Goal: Book appointment/travel/reservation

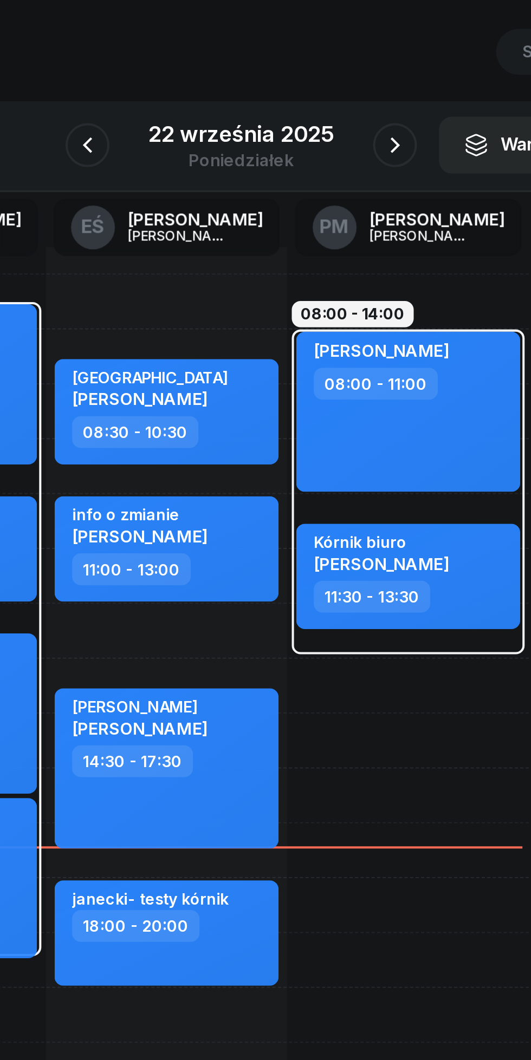
click at [340, 120] on icon "button" at bounding box center [341, 121] width 13 height 13
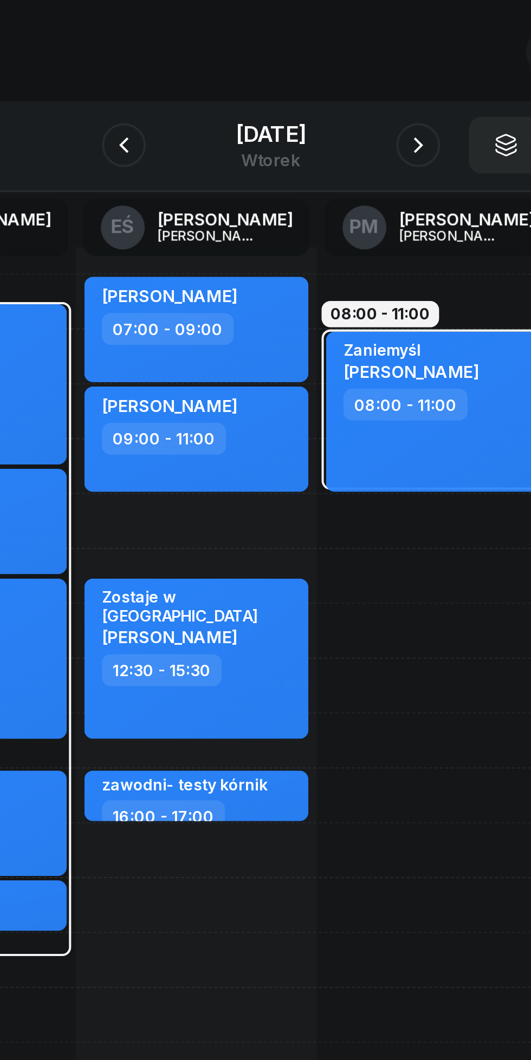
click at [341, 121] on icon "button" at bounding box center [337, 121] width 13 height 13
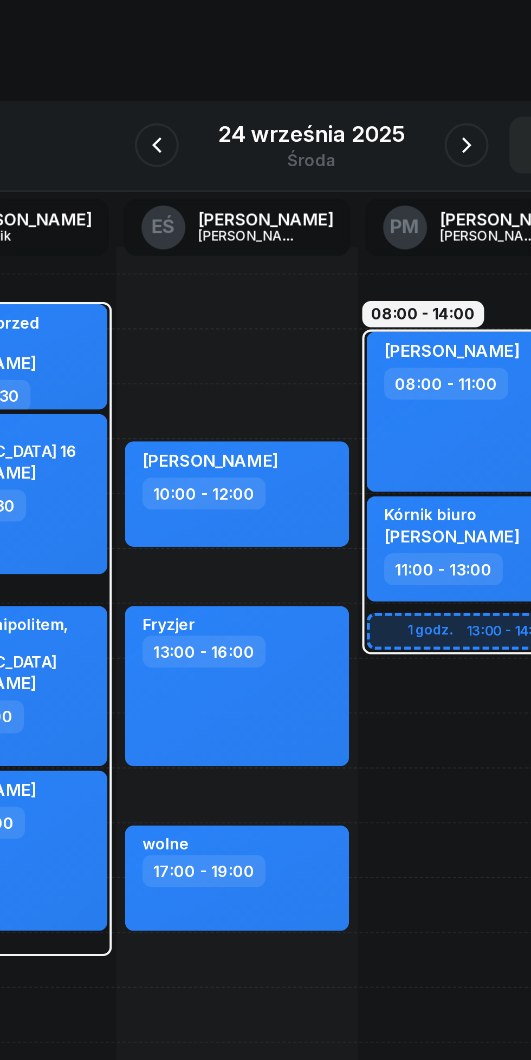
click at [343, 116] on icon "button" at bounding box center [341, 121] width 13 height 13
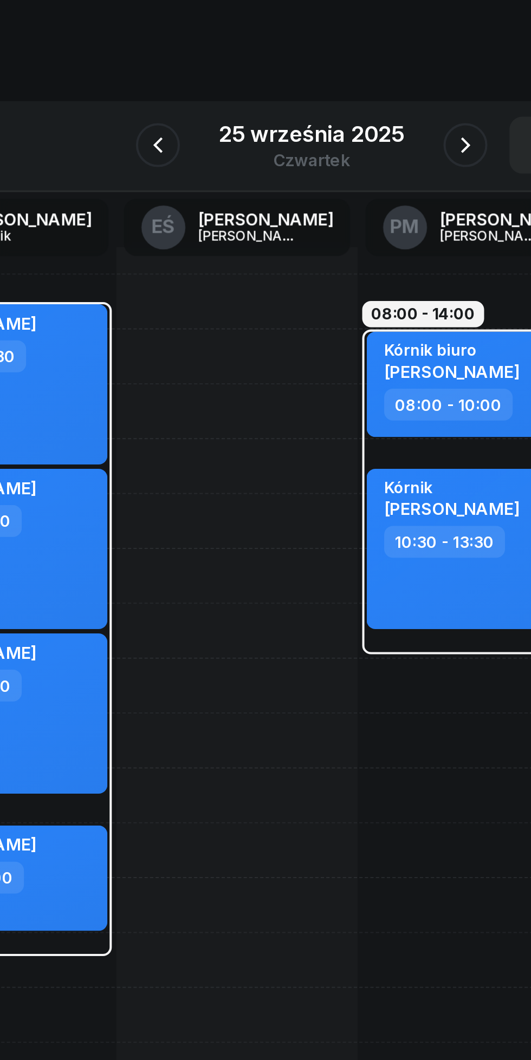
click at [186, 121] on icon "button" at bounding box center [189, 121] width 13 height 13
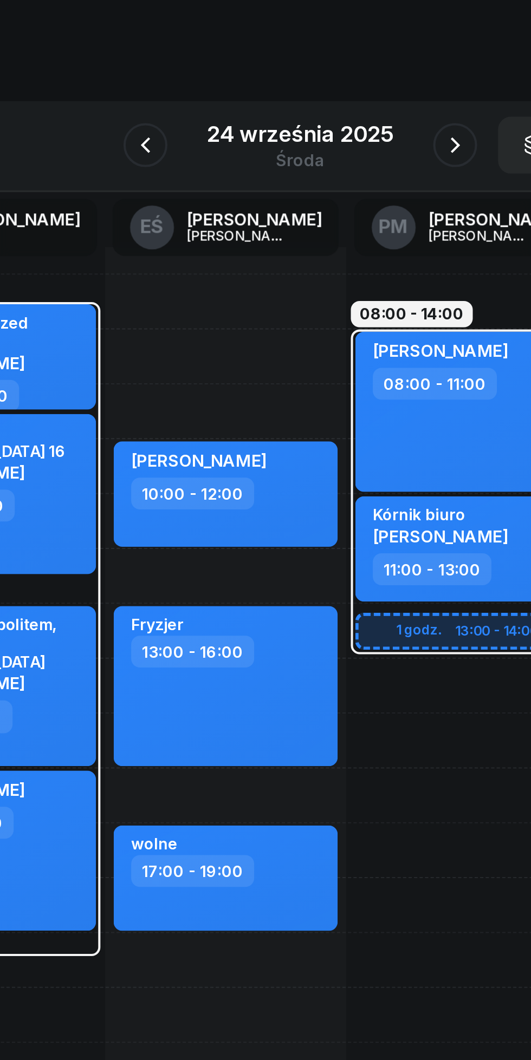
click at [343, 118] on icon "button" at bounding box center [341, 121] width 13 height 13
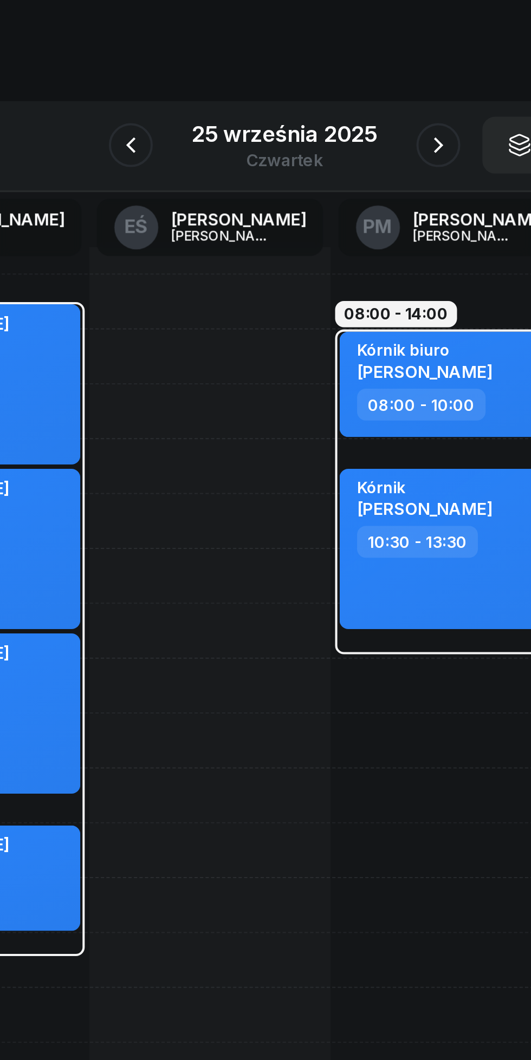
click at [260, 114] on div "25 września 2025" at bounding box center [265, 115] width 91 height 11
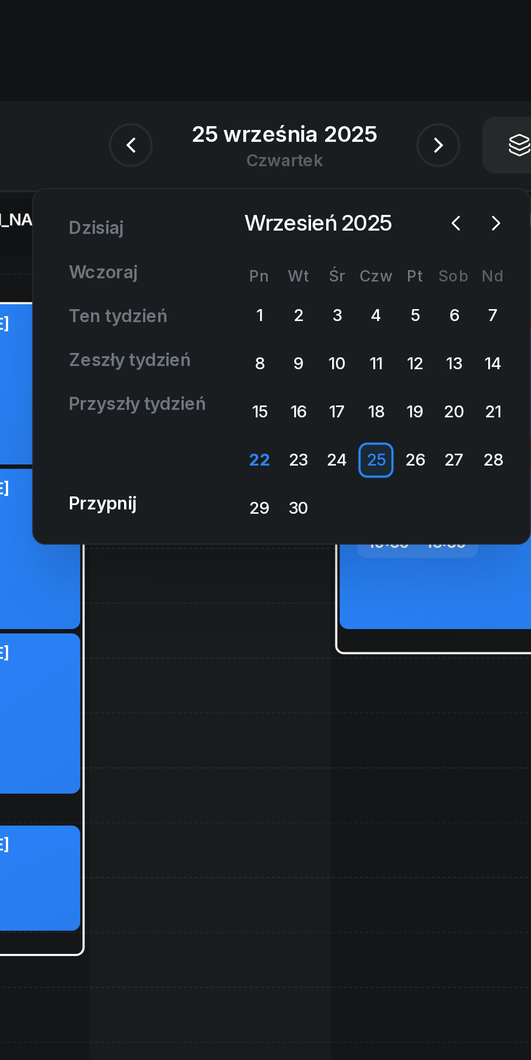
click at [369, 160] on icon "button" at bounding box center [369, 159] width 11 height 11
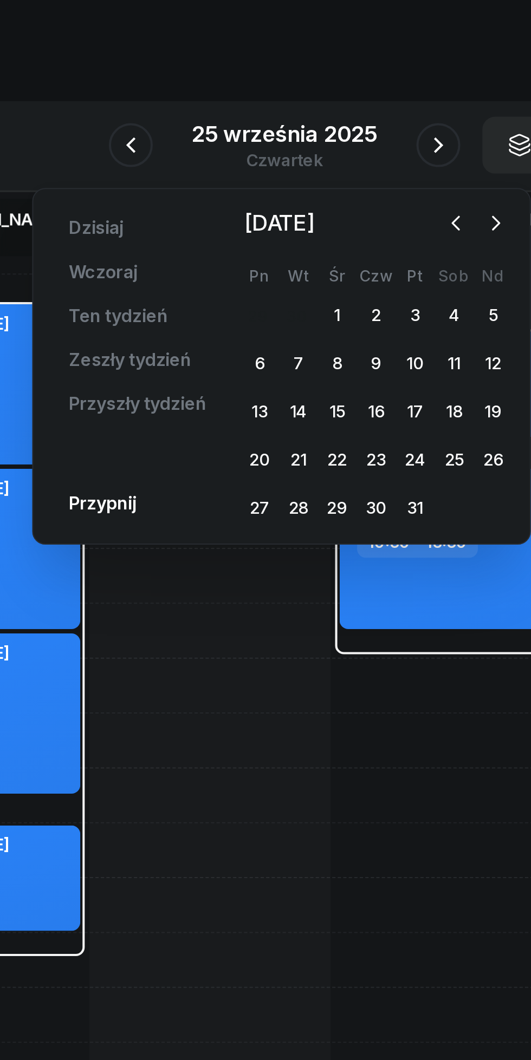
click at [328, 205] on div "3" at bounding box center [329, 205] width 17 height 17
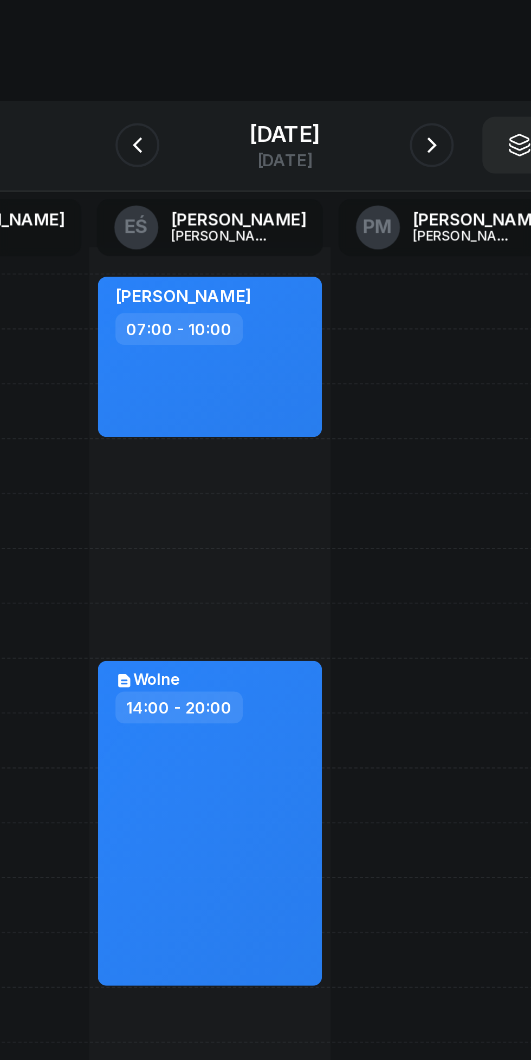
click at [191, 116] on button "button" at bounding box center [193, 121] width 22 height 22
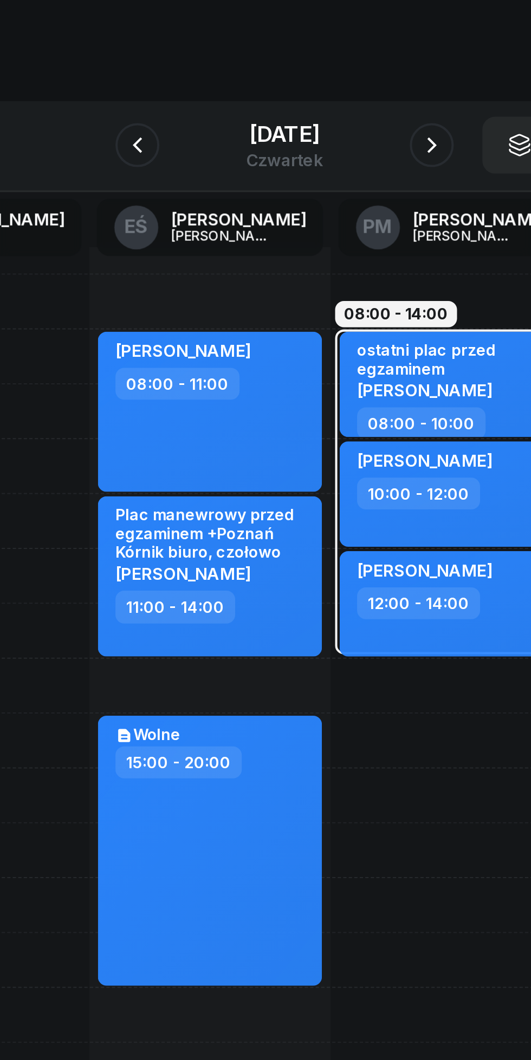
click at [251, 116] on div "[DATE]" at bounding box center [265, 115] width 38 height 11
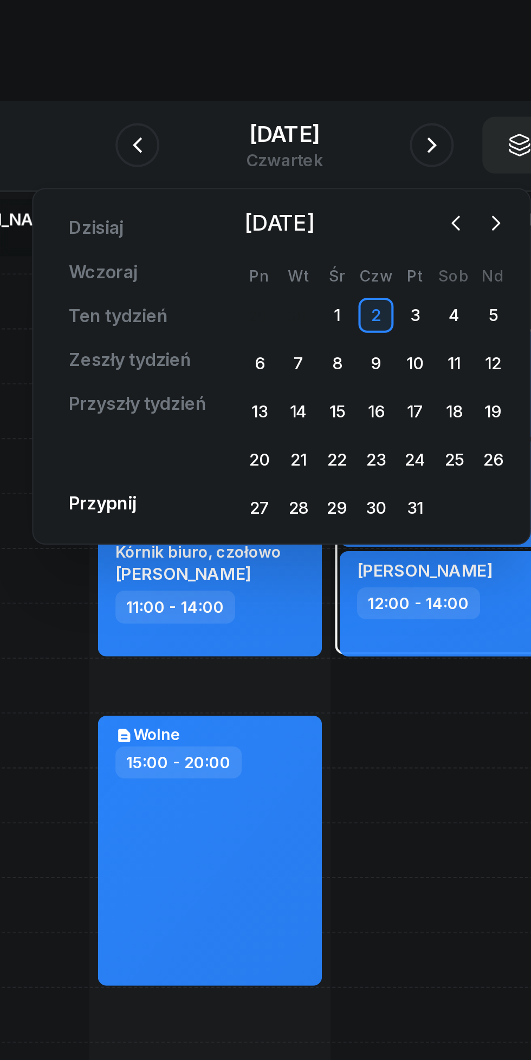
click at [343, 155] on button "button" at bounding box center [350, 160] width 16 height 16
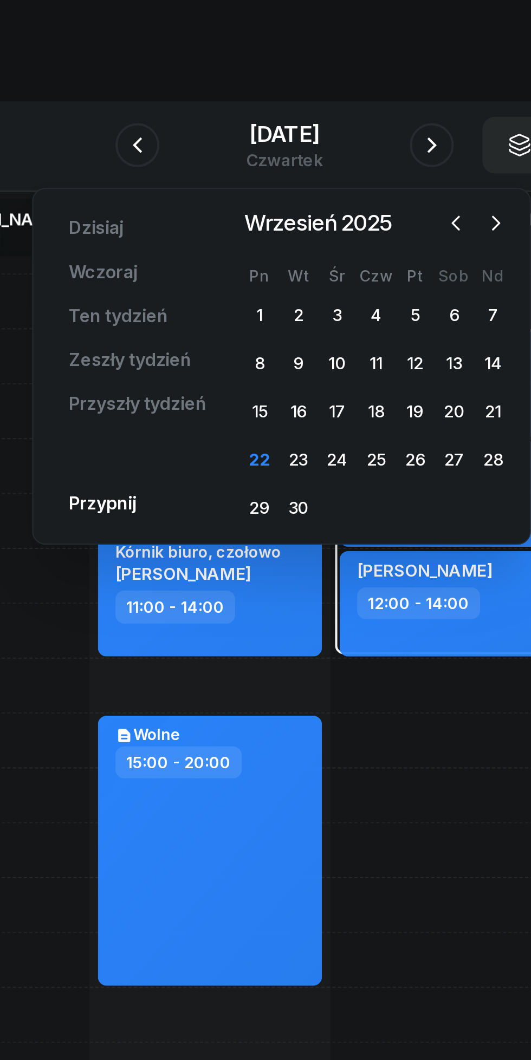
click at [312, 276] on div "25" at bounding box center [310, 276] width 17 height 17
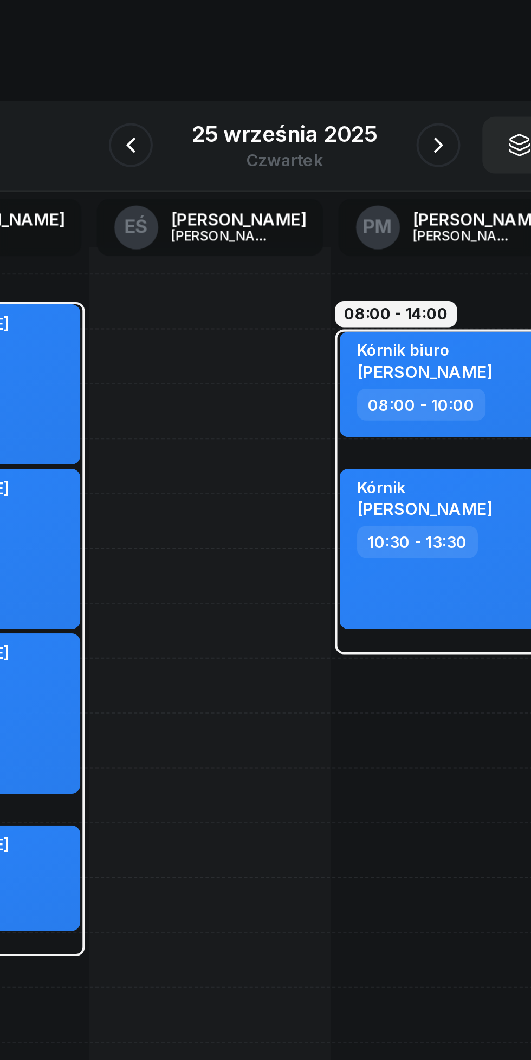
click at [247, 118] on div "25 września 2025" at bounding box center [265, 115] width 91 height 11
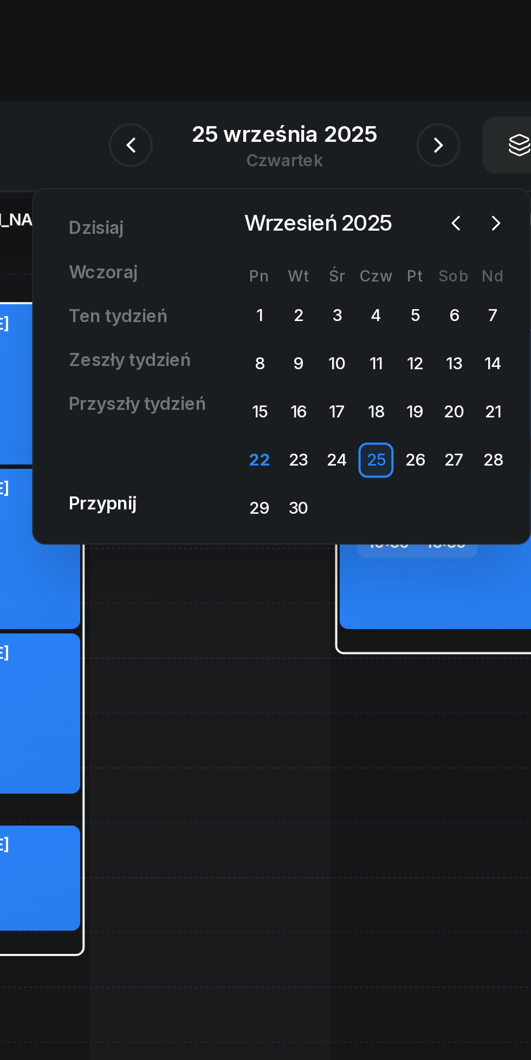
click at [369, 160] on icon "button" at bounding box center [369, 159] width 11 height 11
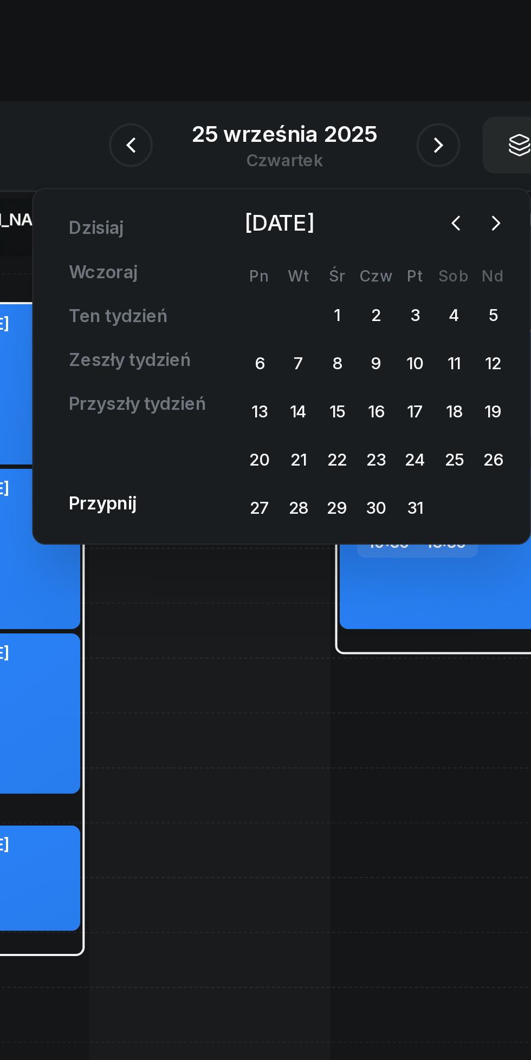
click at [310, 208] on div "2" at bounding box center [310, 205] width 17 height 17
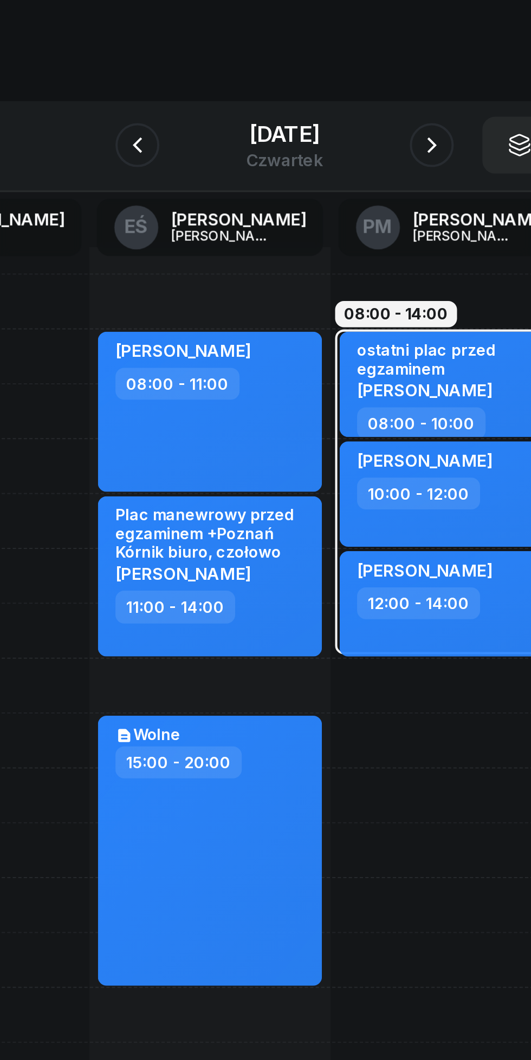
click at [256, 263] on div "[PERSON_NAME] 08:00 - 11:00" at bounding box center [228, 252] width 110 height 79
select select "08"
select select "11"
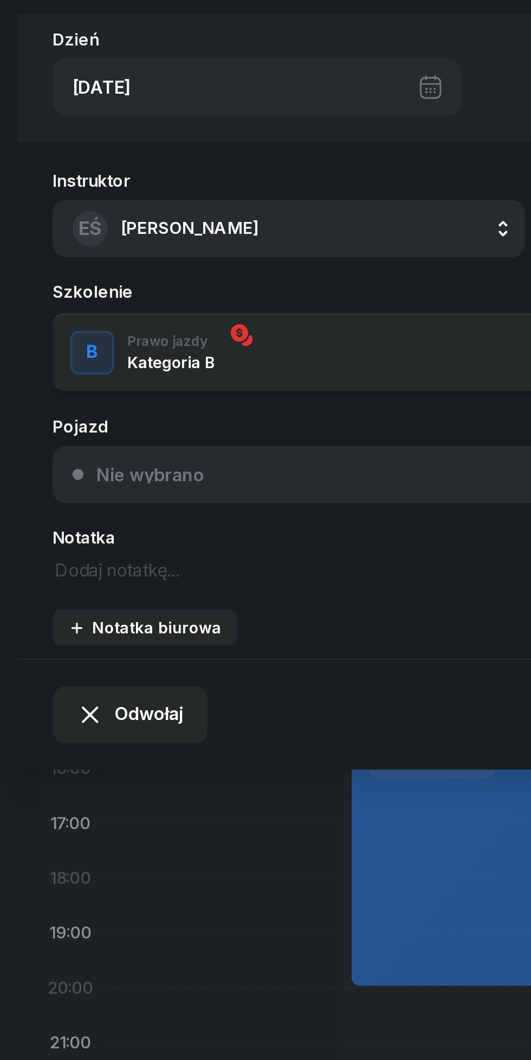
click at [74, 394] on button "Odwołaj" at bounding box center [64, 402] width 76 height 28
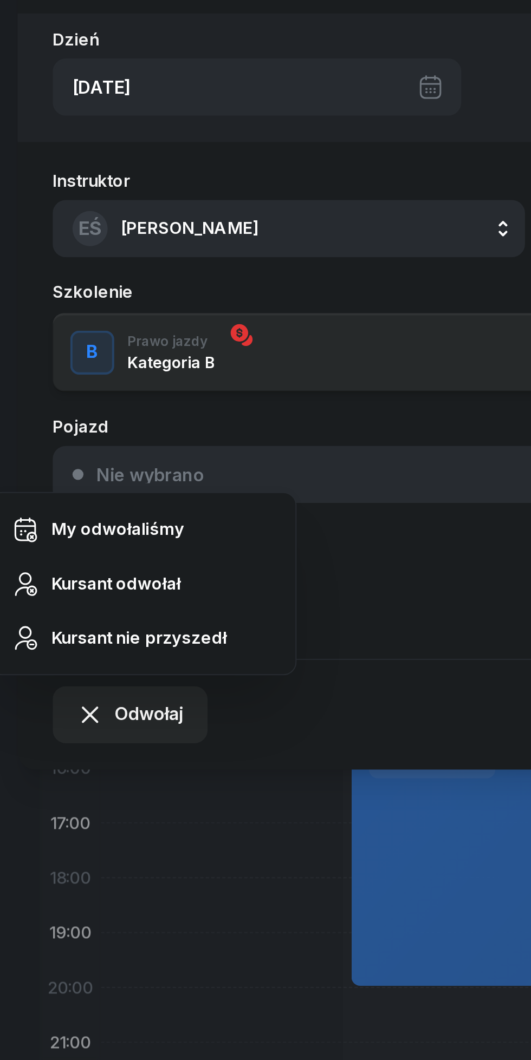
click at [39, 309] on div "My odwołaliśmy" at bounding box center [58, 311] width 66 height 14
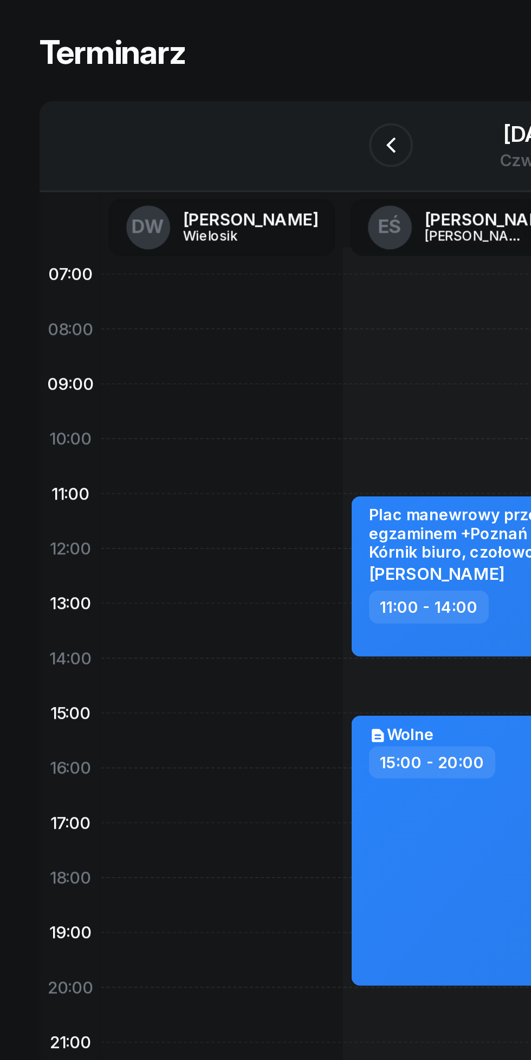
click at [246, 116] on div "[DATE]" at bounding box center [265, 115] width 38 height 11
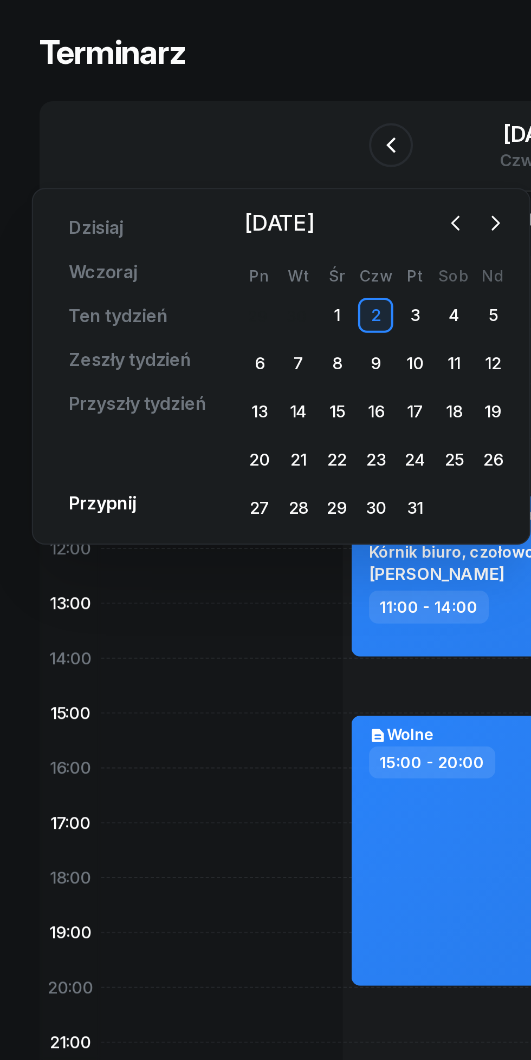
click at [224, 160] on icon "button" at bounding box center [224, 159] width 11 height 11
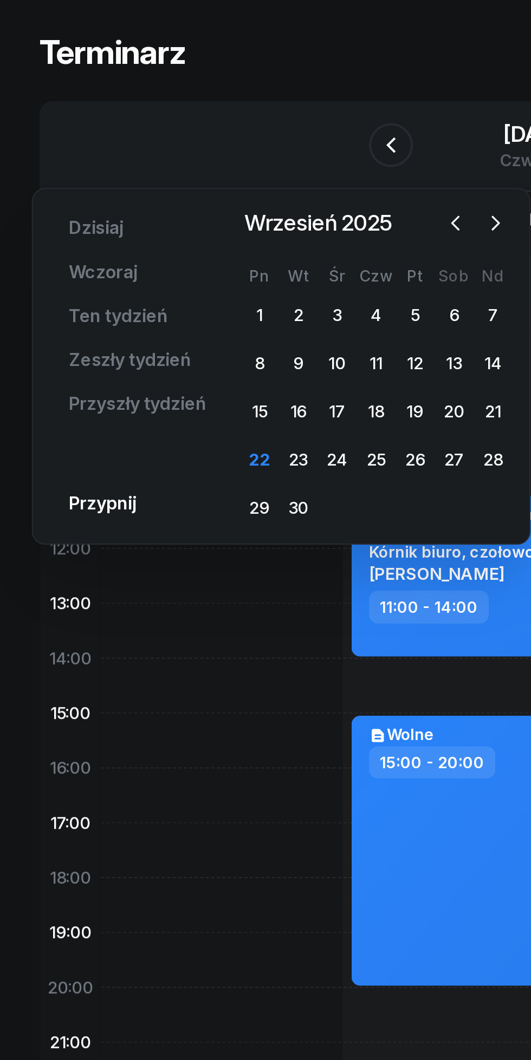
click at [185, 281] on div "25" at bounding box center [185, 276] width 17 height 17
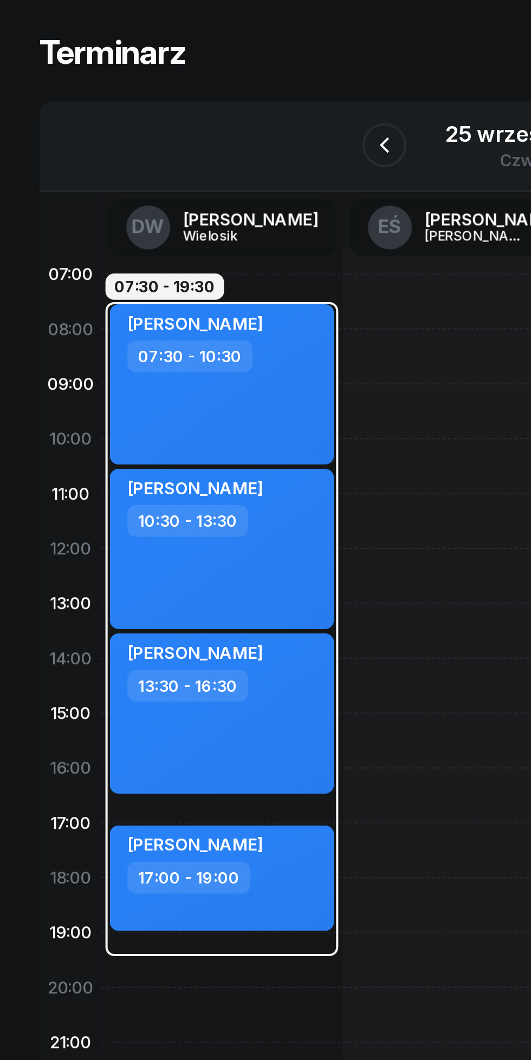
click at [193, 212] on div at bounding box center [228, 415] width 119 height 487
select select "07"
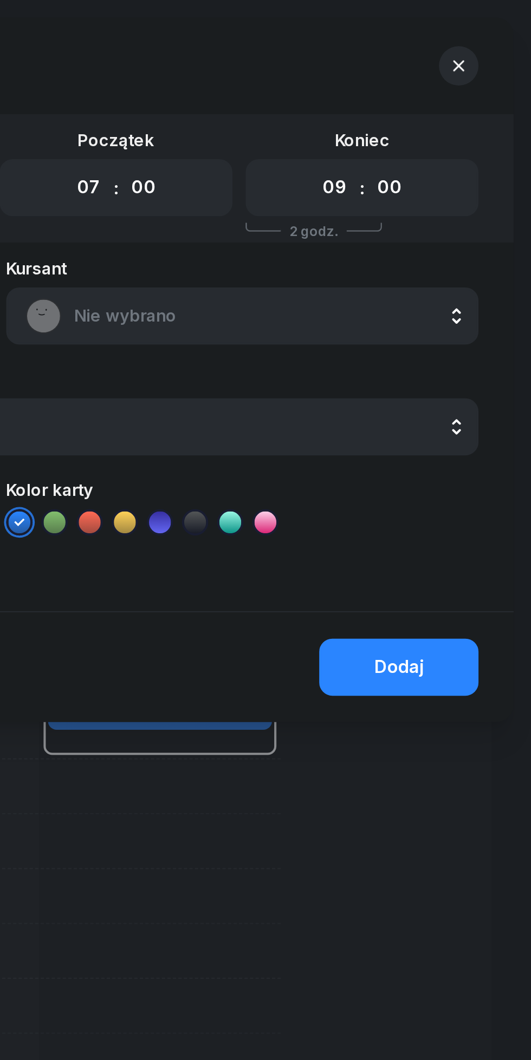
click at [433, 91] on select "00 01 02 03 04 05 06 07 08 09 10 11 12 13 14 15 16 17 18 19 20 21 22 23" at bounding box center [433, 92] width 21 height 23
select select "10"
click at [423, 81] on select "00 01 02 03 04 05 06 07 08 09 10 11 12 13 14 15 16 17 18 19 20 21 22 23" at bounding box center [433, 92] width 21 height 23
click at [322, 158] on span "Nie wybrano" at bounding box center [400, 156] width 190 height 14
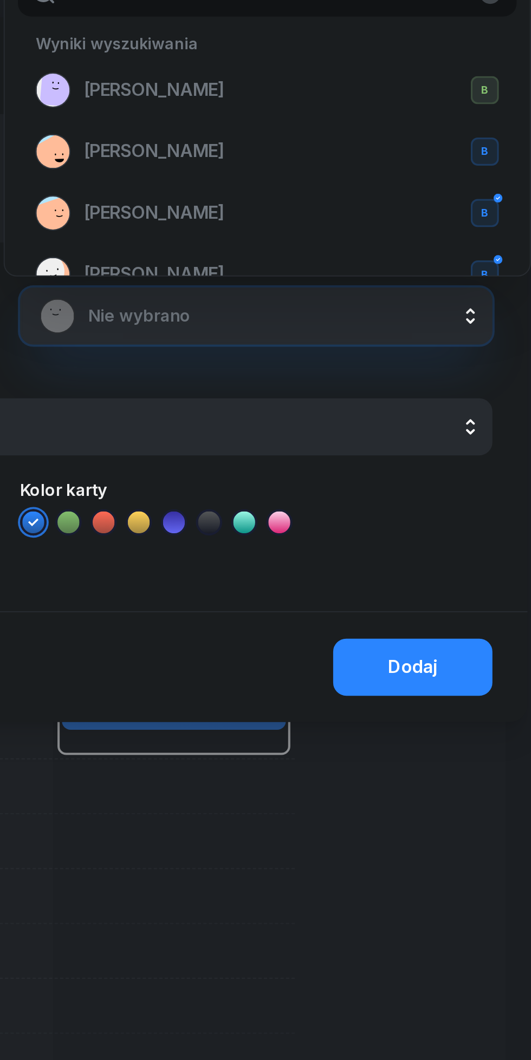
type input "Va"
click at [330, 76] on span "[PERSON_NAME]" at bounding box center [337, 75] width 69 height 14
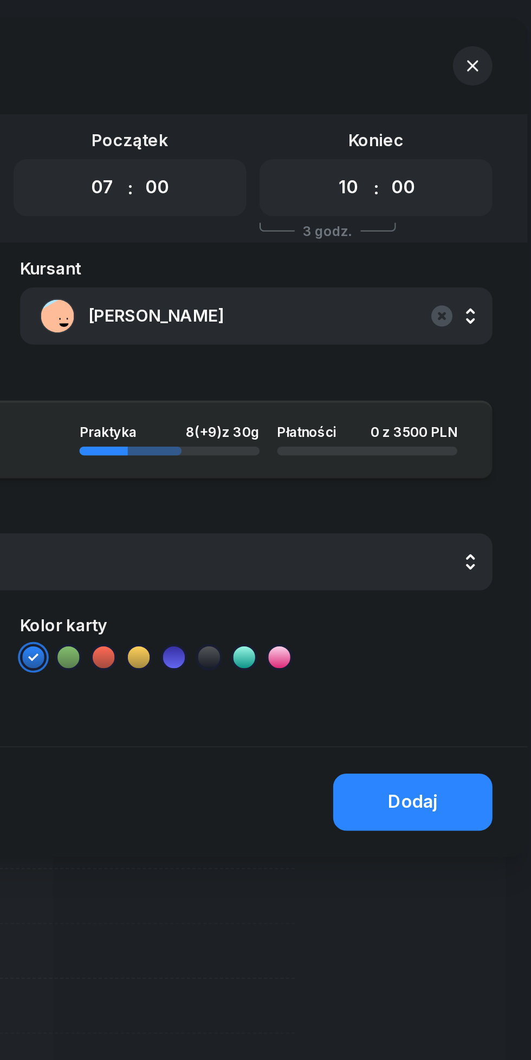
click at [466, 393] on div "Dodaj" at bounding box center [465, 396] width 24 height 14
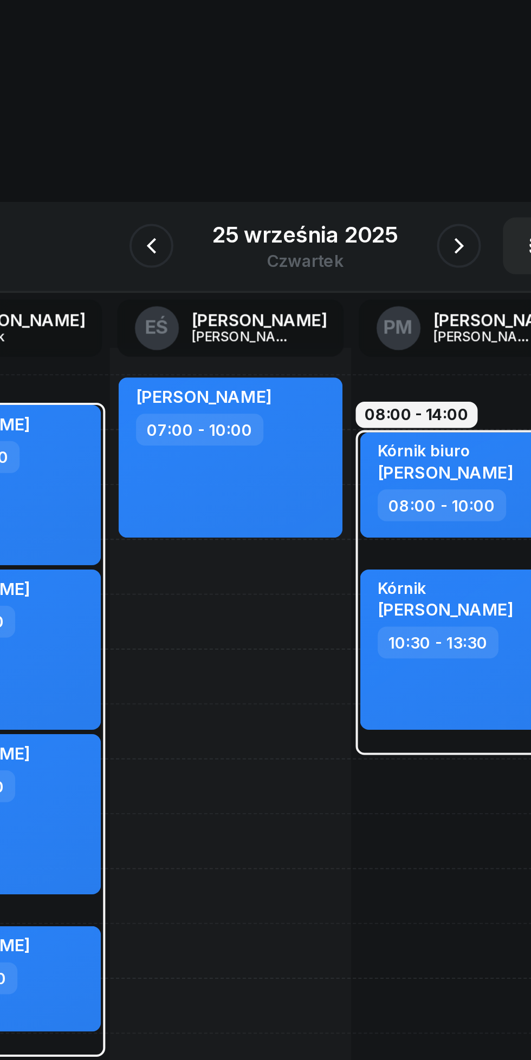
click at [208, 244] on div "[PERSON_NAME] 07:00 - 10:00" at bounding box center [228, 225] width 110 height 79
select select "07"
select select "10"
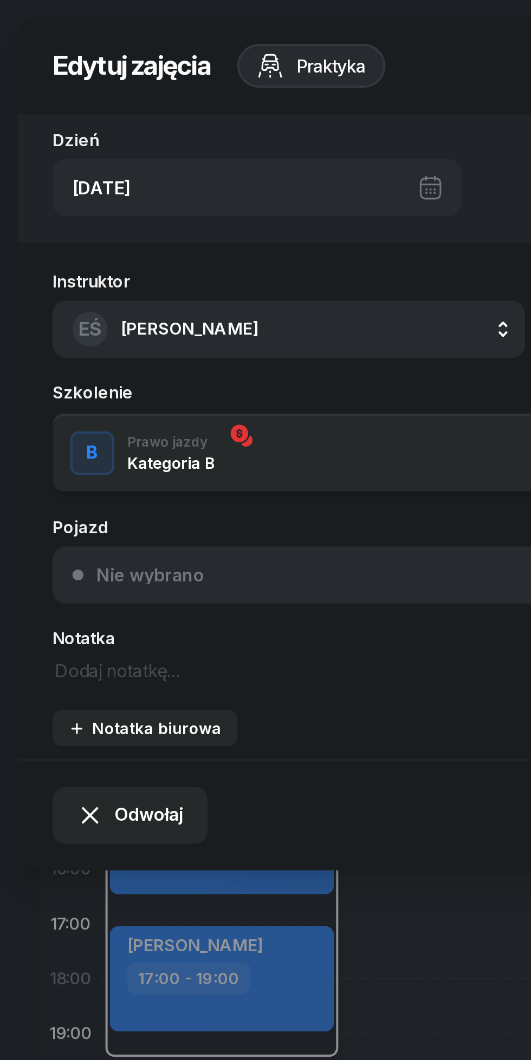
click at [54, 336] on textarea at bounding box center [142, 330] width 233 height 14
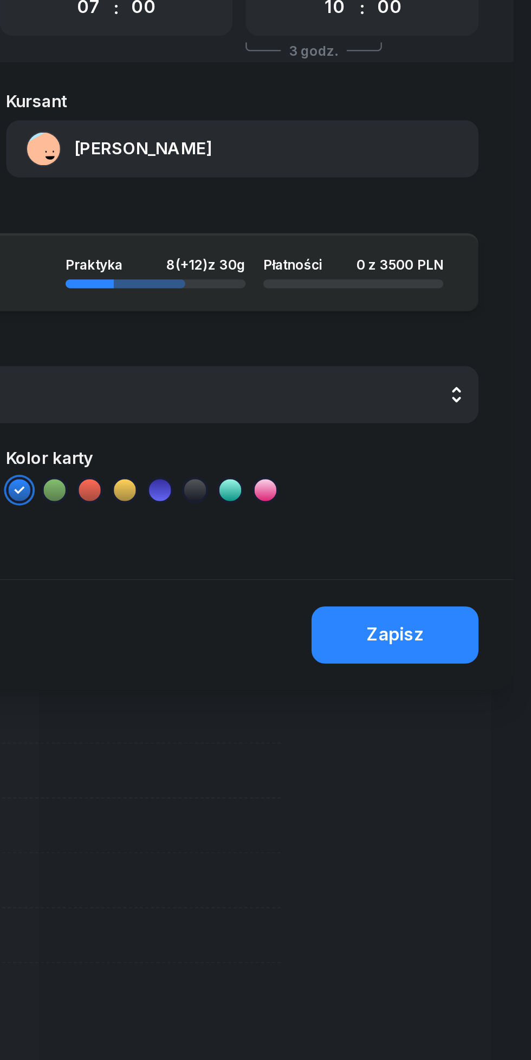
type textarea "Wysiada [PERSON_NAME]"
click at [463, 397] on div "Zapisz" at bounding box center [463, 402] width 28 height 14
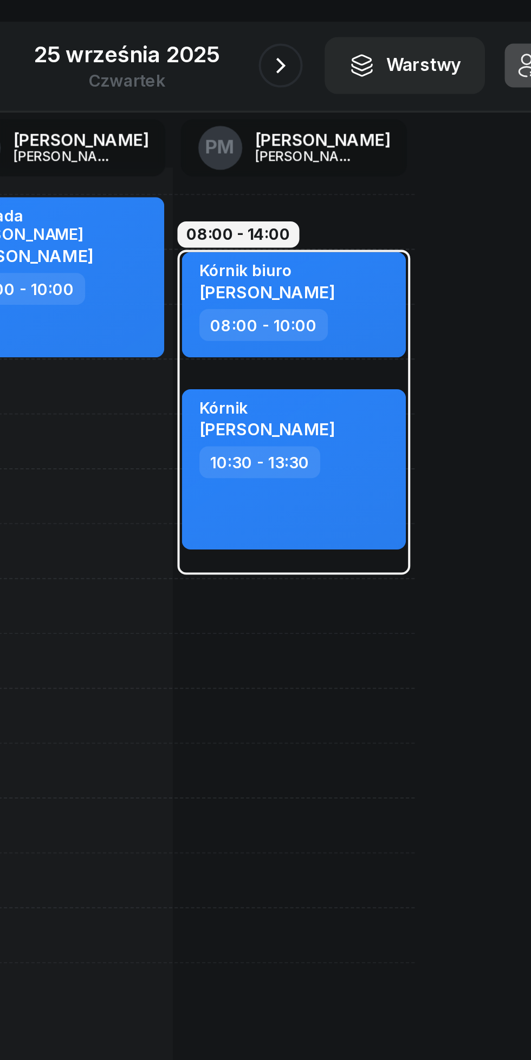
click at [249, 118] on div "25 września 2025" at bounding box center [265, 115] width 91 height 11
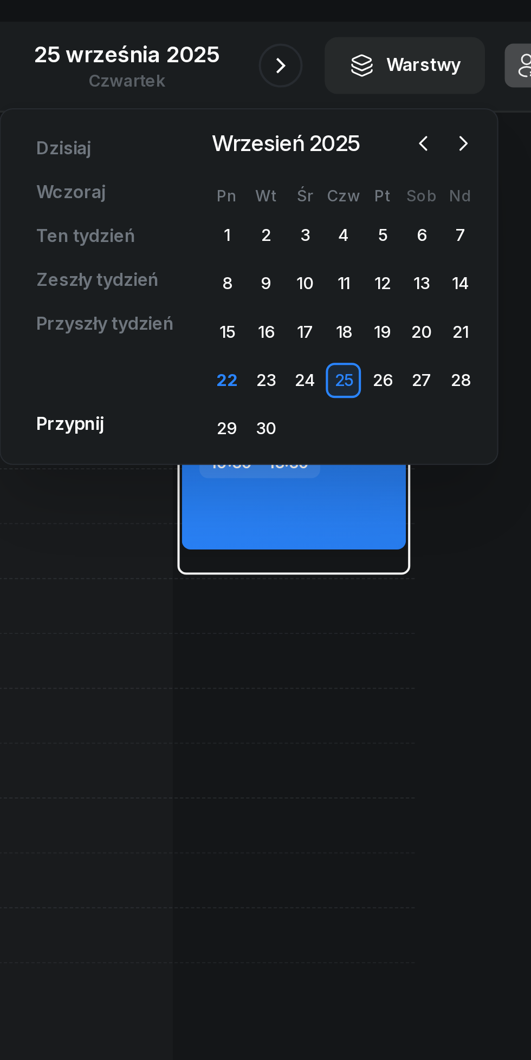
click at [315, 297] on div "29" at bounding box center [314, 300] width 17 height 17
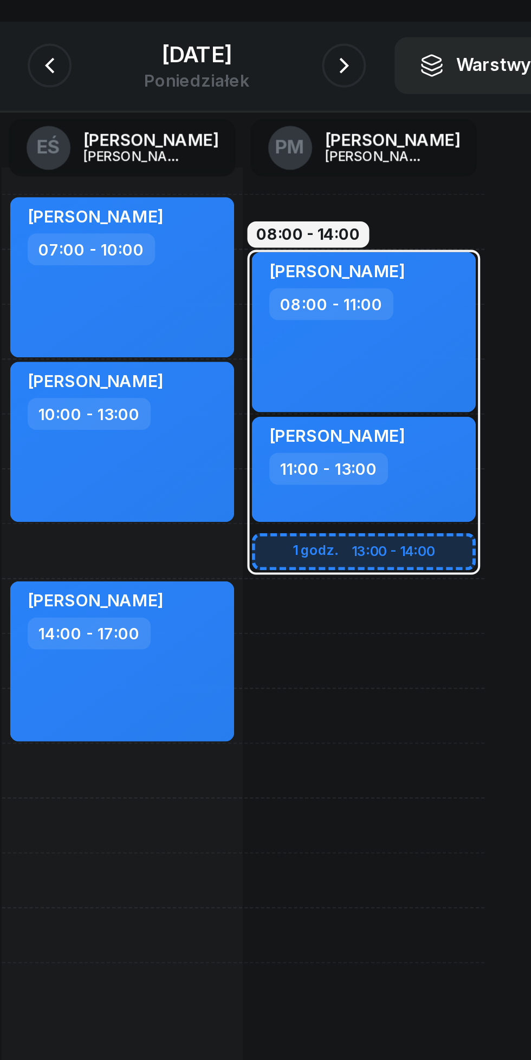
click at [344, 112] on button "button" at bounding box center [338, 121] width 22 height 22
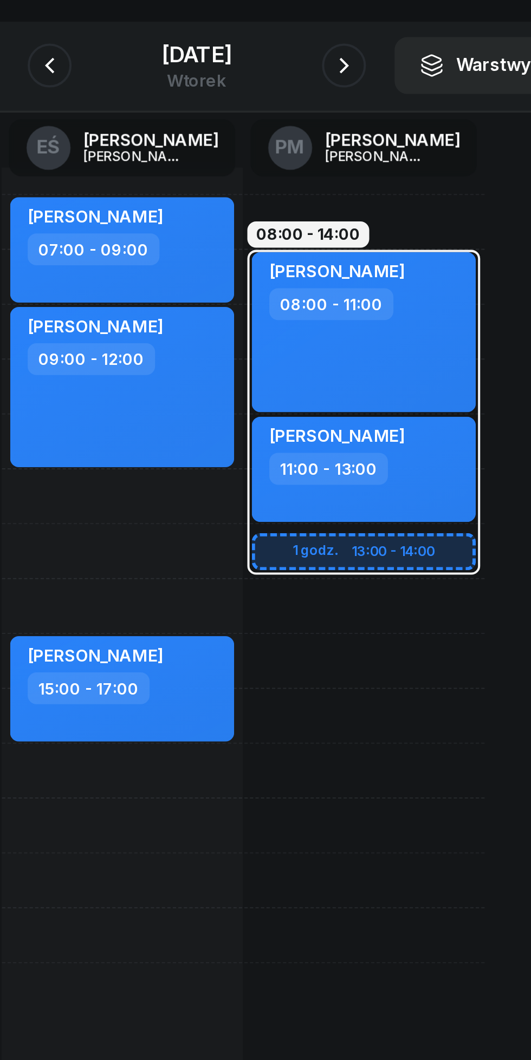
click at [344, 127] on icon "button" at bounding box center [337, 121] width 13 height 13
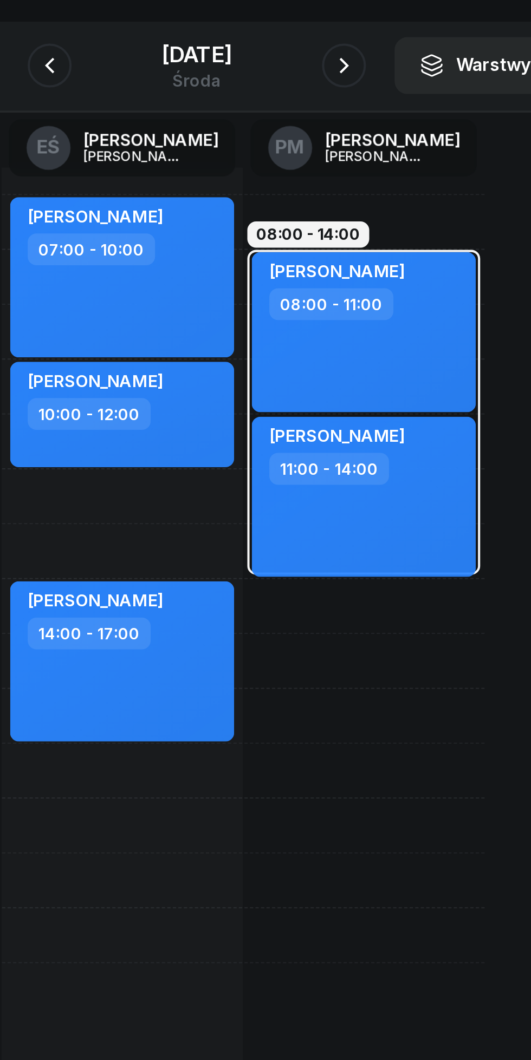
click at [344, 122] on icon "button" at bounding box center [337, 121] width 13 height 13
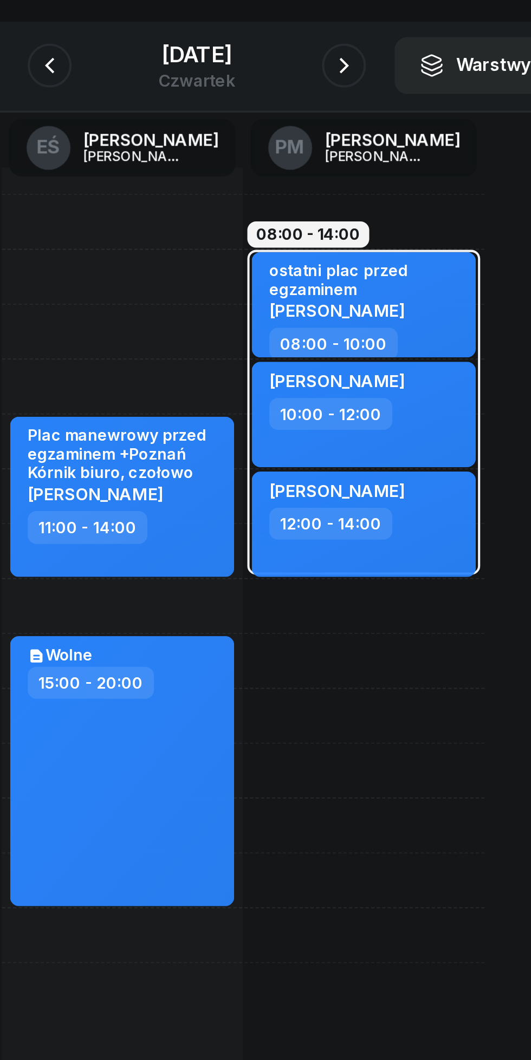
click at [344, 121] on icon "button" at bounding box center [337, 121] width 13 height 13
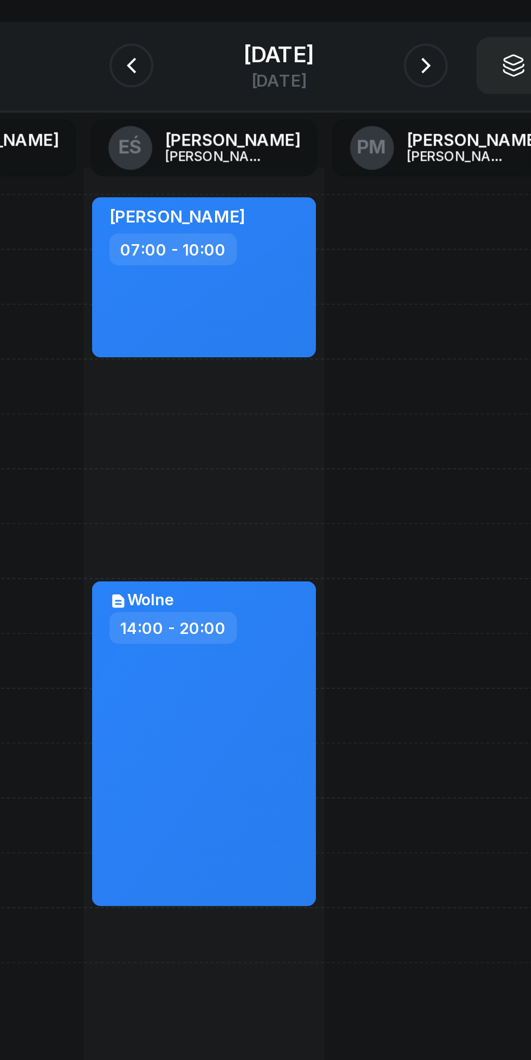
click at [189, 122] on icon "button" at bounding box center [192, 121] width 13 height 13
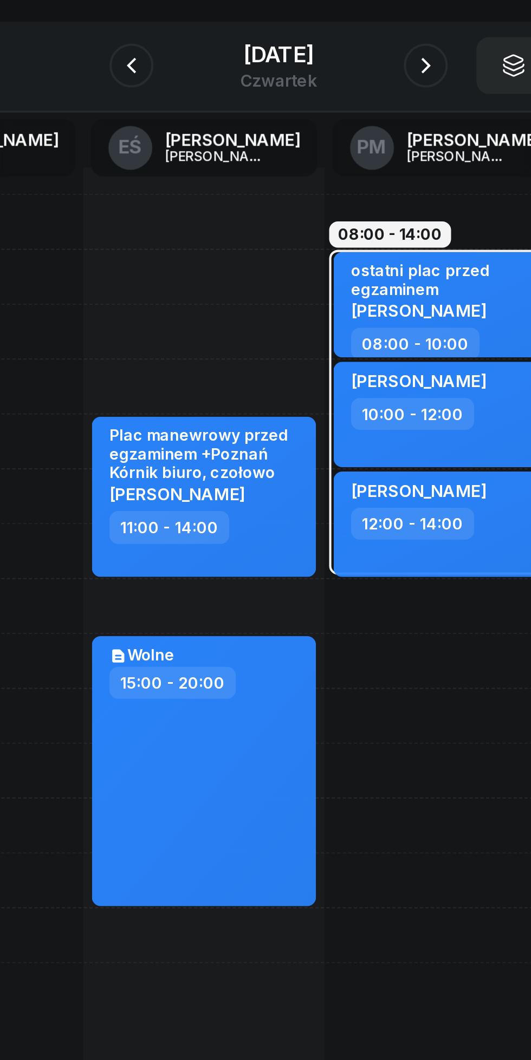
click at [251, 113] on div "[DATE]" at bounding box center [265, 115] width 38 height 11
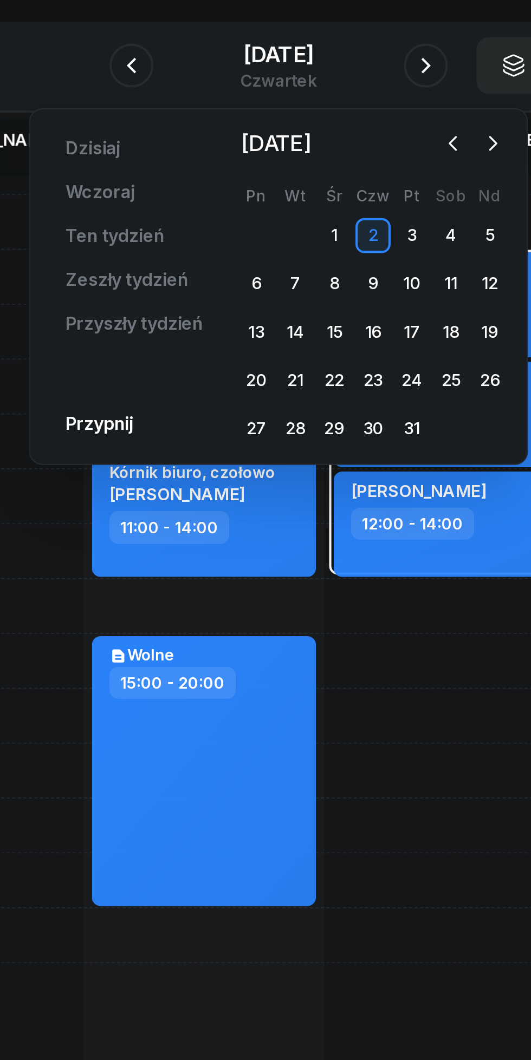
click at [351, 159] on icon "button" at bounding box center [351, 159] width 11 height 11
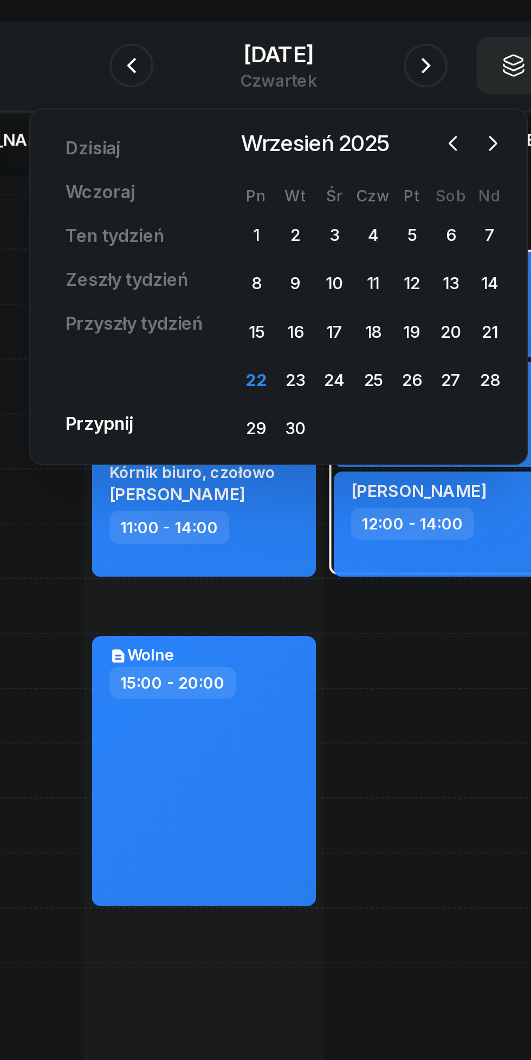
click at [327, 279] on div "26" at bounding box center [330, 276] width 17 height 17
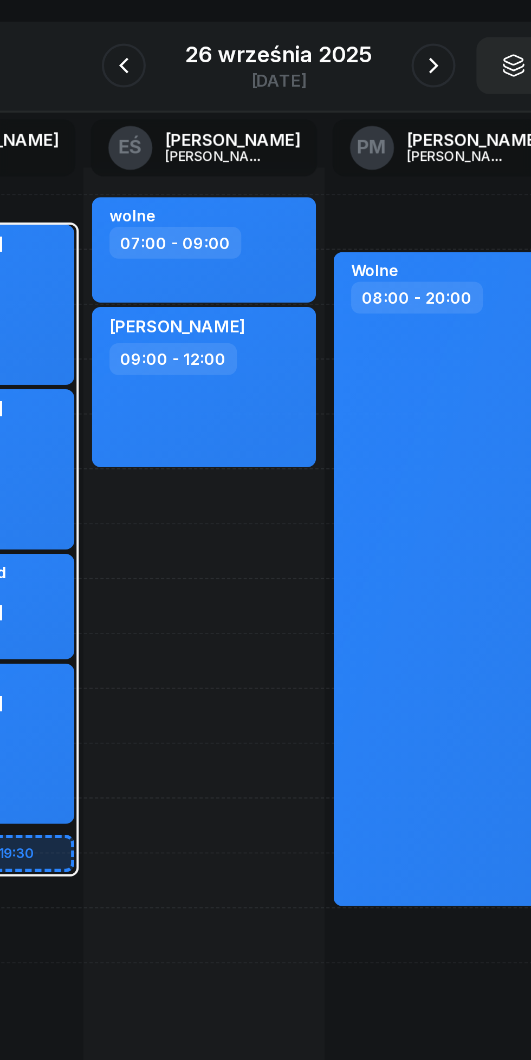
click at [229, 117] on div "26 września 2025" at bounding box center [265, 115] width 92 height 11
